Goal: Find specific page/section: Find specific page/section

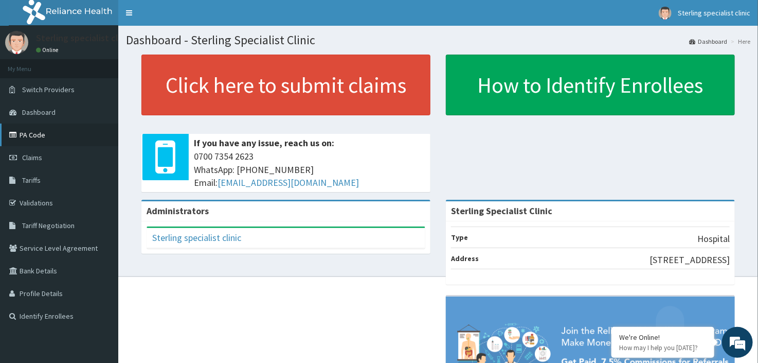
click at [37, 132] on link "PA Code" at bounding box center [59, 134] width 118 height 23
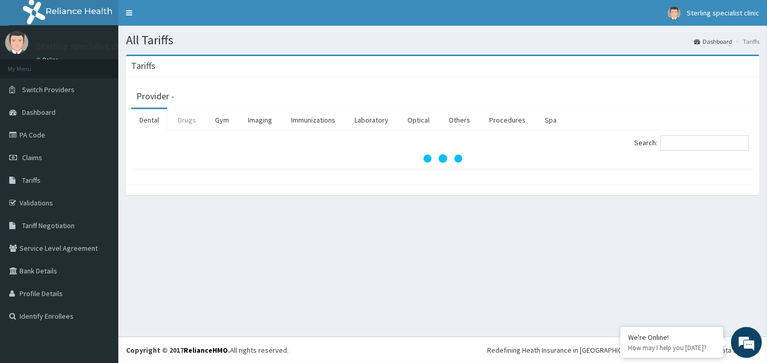
click at [187, 120] on link "Drugs" at bounding box center [187, 120] width 34 height 22
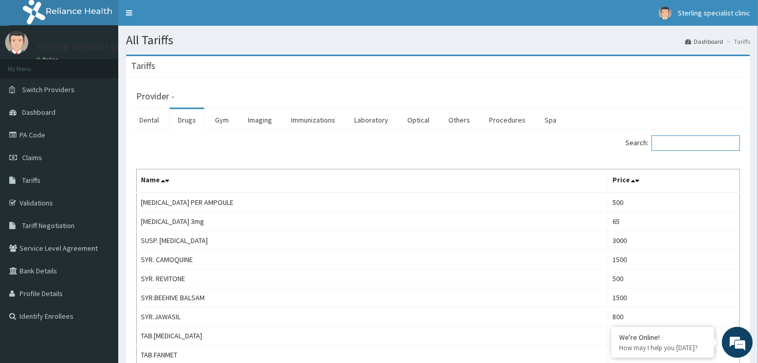
click at [683, 146] on input "Search:" at bounding box center [696, 142] width 88 height 15
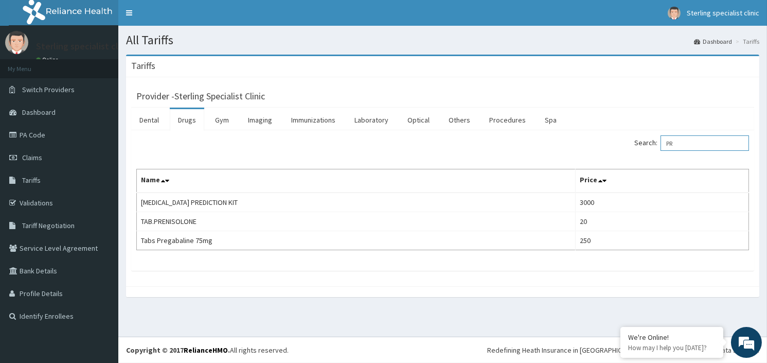
type input "P"
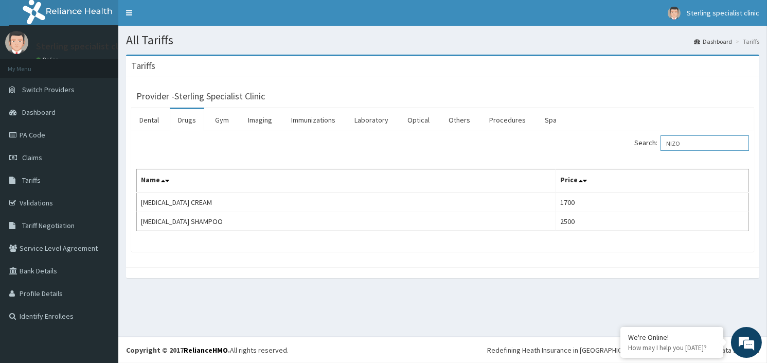
type input "NIZO"
click at [43, 134] on link "PA Code" at bounding box center [59, 134] width 118 height 23
